Goal: Information Seeking & Learning: Learn about a topic

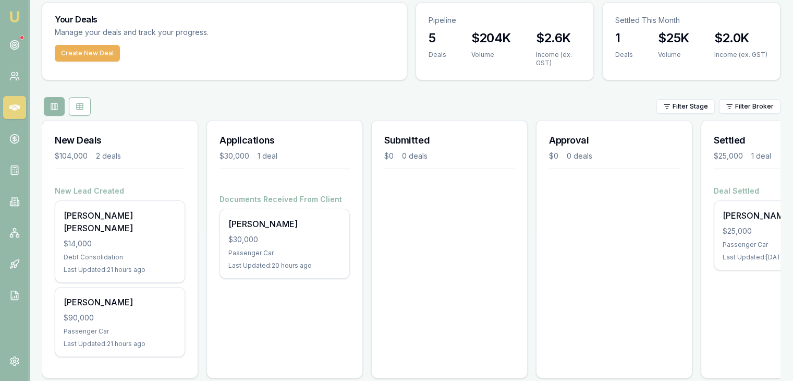
scroll to position [42, 0]
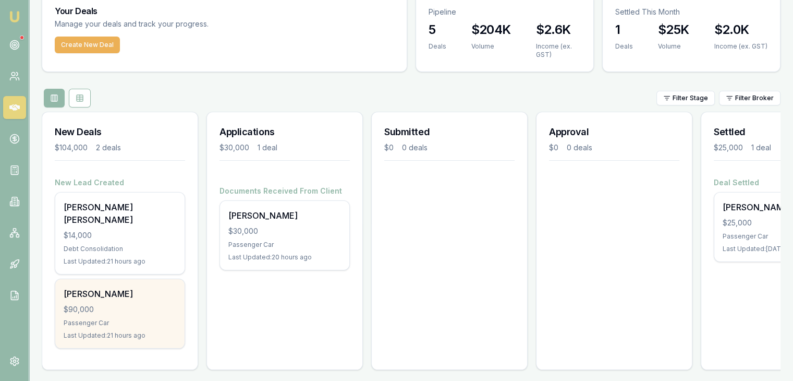
click at [127, 304] on div "$90,000" at bounding box center [120, 309] width 113 height 10
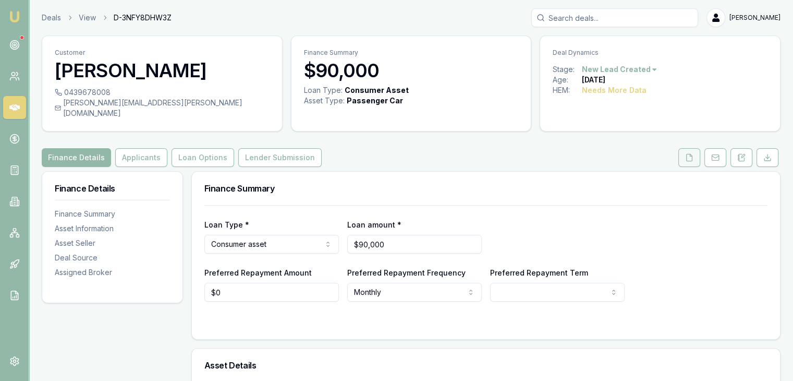
click at [688, 153] on icon at bounding box center [689, 157] width 8 height 8
